Goal: Task Accomplishment & Management: Manage account settings

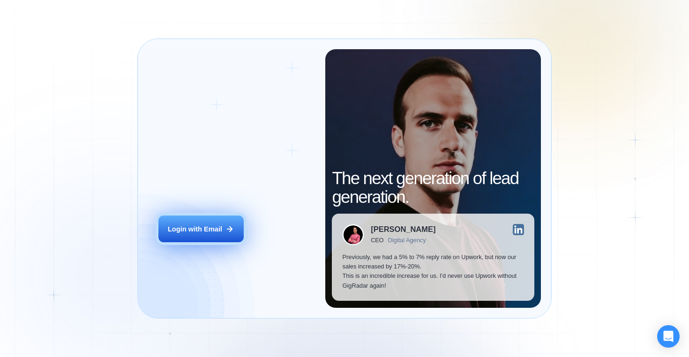
click at [204, 223] on button "Login with Email" at bounding box center [200, 229] width 85 height 27
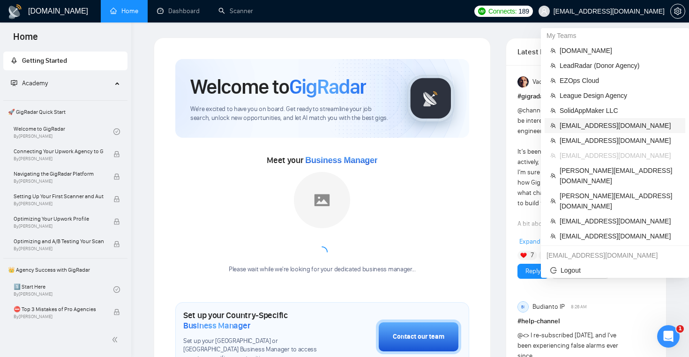
click at [595, 122] on span "serhii.verzhbytskyi@snotor.pro" at bounding box center [620, 125] width 120 height 10
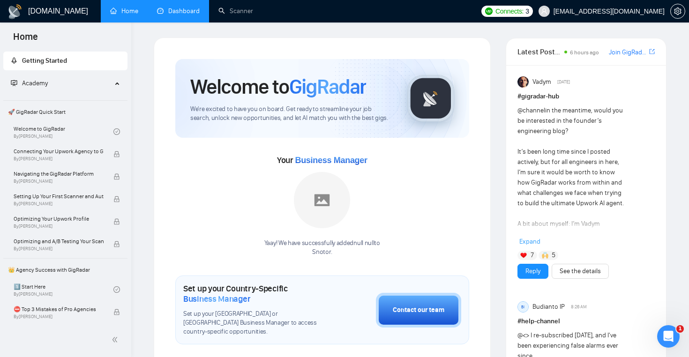
click at [184, 15] on link "Dashboard" at bounding box center [178, 11] width 43 height 8
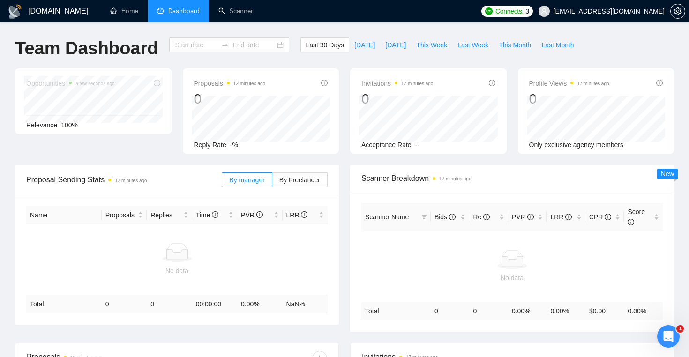
type input "2025-09-13"
type input "2025-10-13"
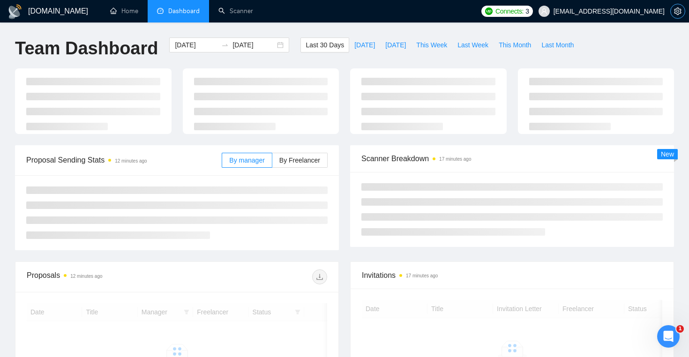
click at [676, 7] on icon "setting" at bounding box center [677, 10] width 7 height 7
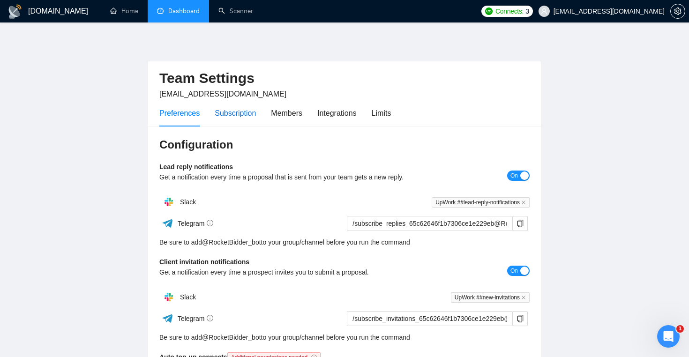
click at [235, 116] on div "Subscription" at bounding box center [235, 113] width 41 height 12
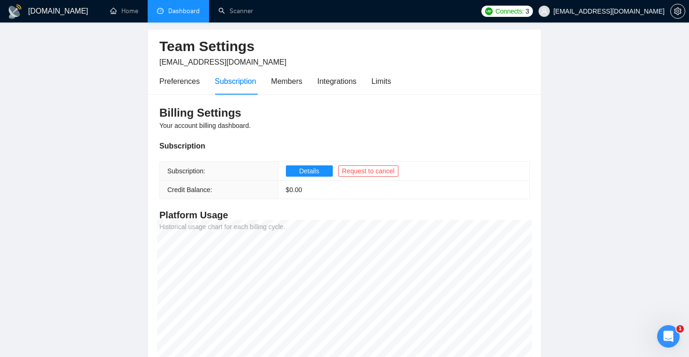
scroll to position [41, 0]
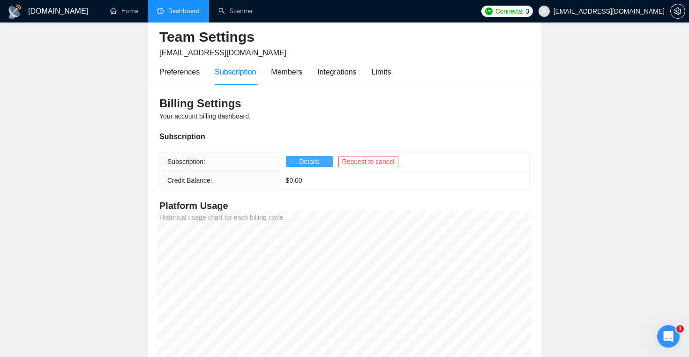
click at [300, 160] on span "Details" at bounding box center [309, 162] width 20 height 10
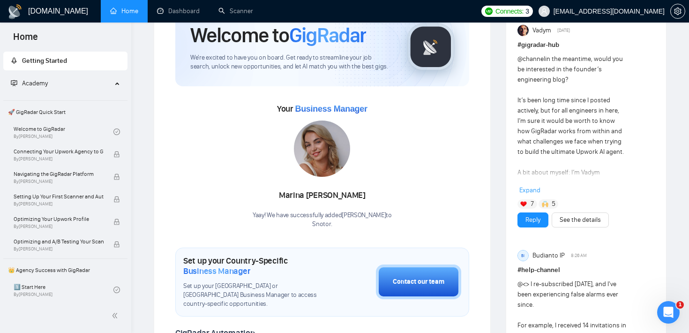
click at [187, 138] on div "Your Business Manager Marina Chernenko Yaay! We have successfully added Marina …" at bounding box center [322, 164] width 294 height 127
